Goal: Navigation & Orientation: Find specific page/section

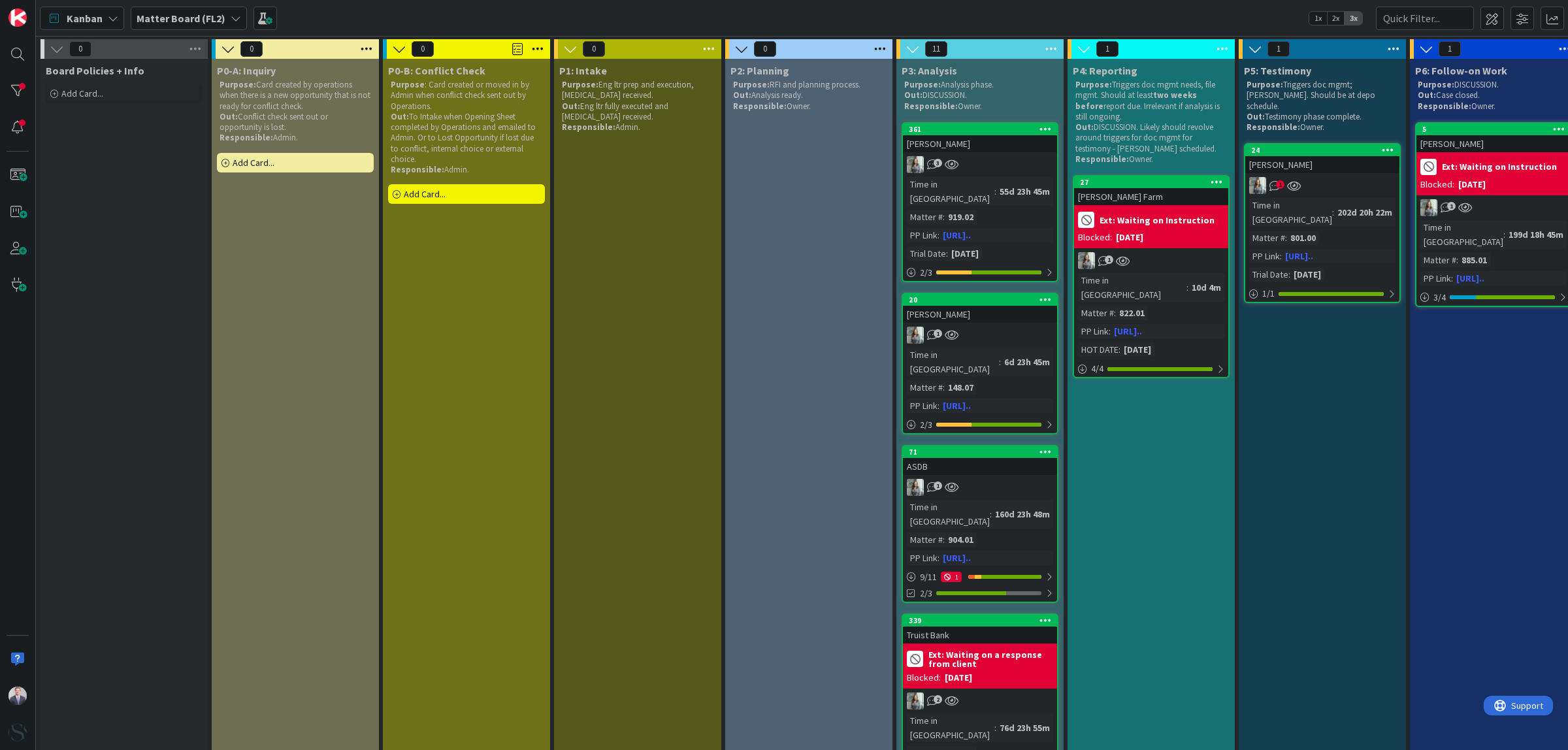
click at [172, 18] on b "Matter Board (FL2)" at bounding box center [181, 18] width 89 height 13
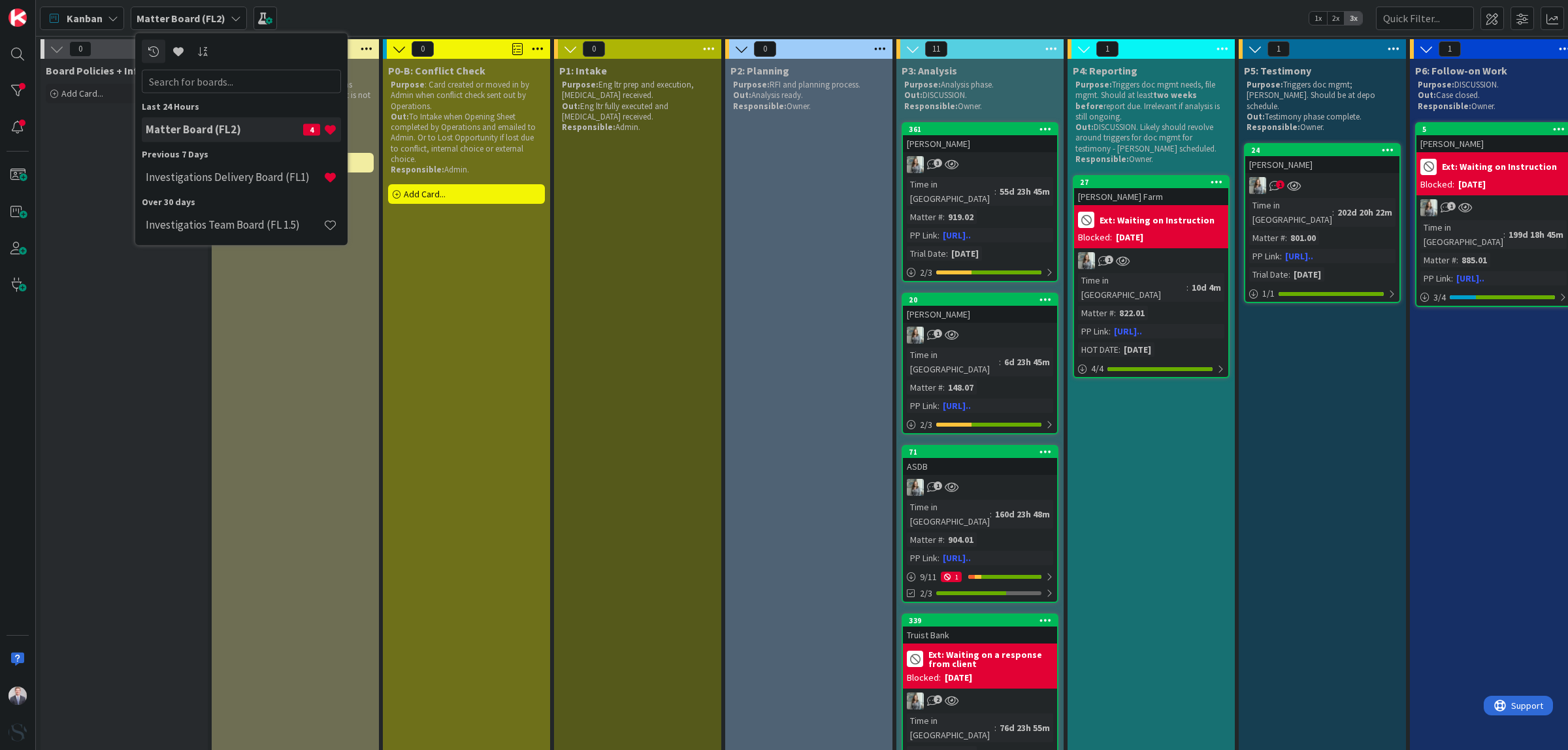
click at [181, 173] on h4 "Investigations Delivery Board (FL1)" at bounding box center [234, 177] width 178 height 13
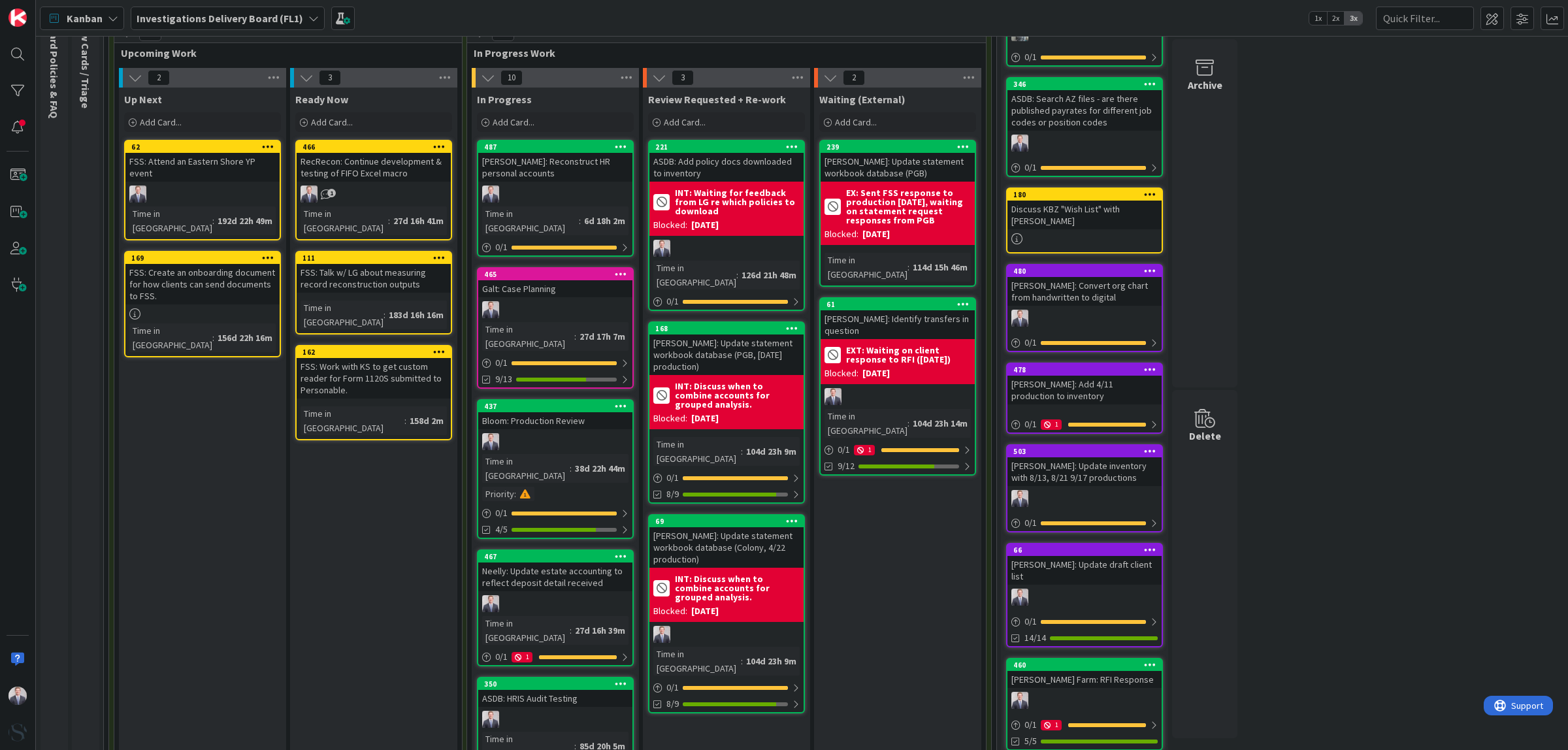
scroll to position [81, 0]
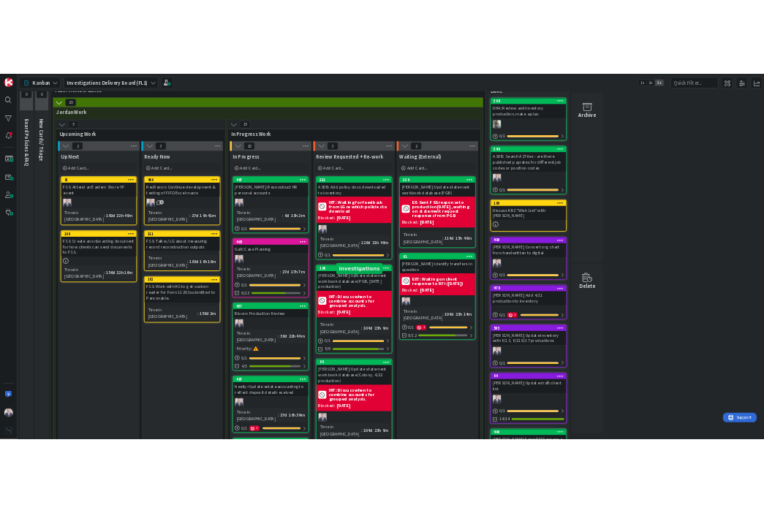
scroll to position [0, 0]
